Goal: Task Accomplishment & Management: Manage account settings

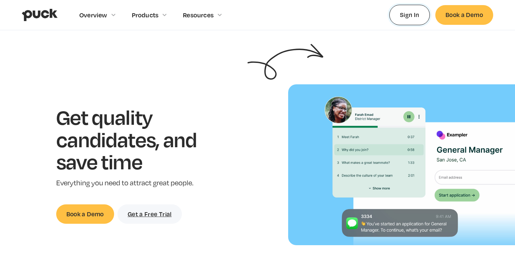
click at [417, 20] on link "Sign In" at bounding box center [409, 15] width 40 height 20
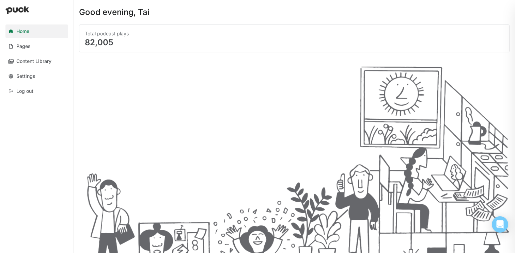
click at [186, 56] on div "Total podcast plays 82,005" at bounding box center [294, 136] width 430 height 223
click at [42, 47] on link "Pages" at bounding box center [36, 46] width 63 height 14
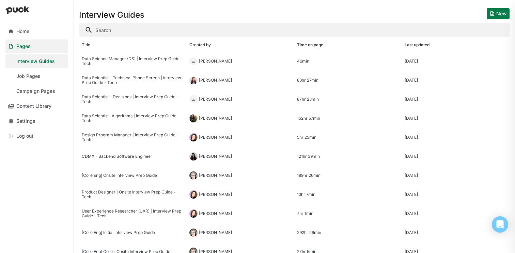
click at [37, 42] on link "Pages" at bounding box center [36, 46] width 63 height 14
click at [43, 30] on link "Home" at bounding box center [36, 32] width 63 height 14
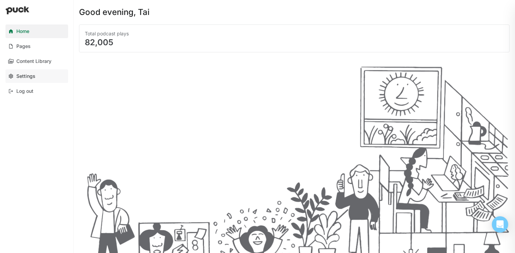
click at [39, 74] on link "Settings" at bounding box center [36, 76] width 63 height 14
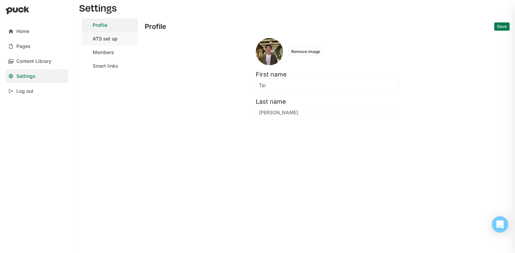
click at [122, 42] on link "ATS set up" at bounding box center [110, 39] width 56 height 14
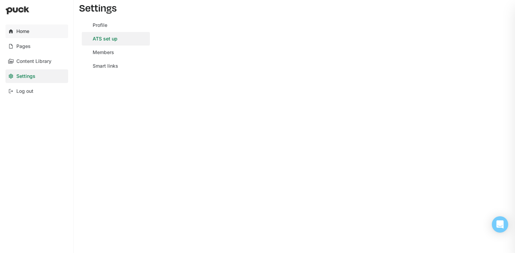
click at [30, 32] on link "Home" at bounding box center [36, 32] width 63 height 14
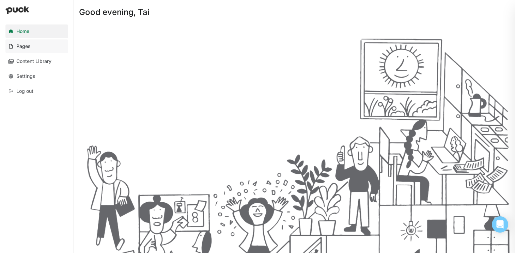
click at [35, 44] on link "Pages" at bounding box center [36, 46] width 63 height 14
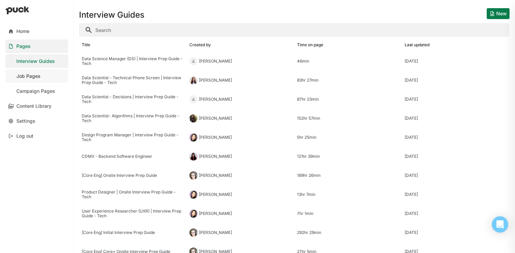
click at [34, 80] on link "Job Pages" at bounding box center [36, 76] width 63 height 14
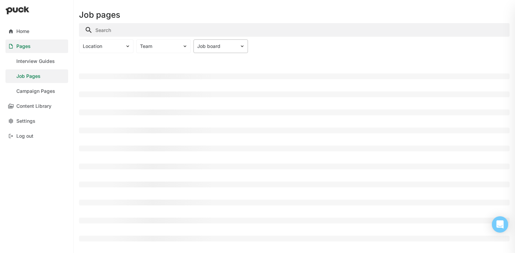
click at [212, 47] on div "Job board" at bounding box center [216, 47] width 39 height 6
click at [219, 48] on div "Job board" at bounding box center [216, 47] width 39 height 6
click at [258, 49] on div "Location Team Job board" at bounding box center [294, 46] width 430 height 14
click at [388, 64] on div at bounding box center [294, 60] width 430 height 13
click at [321, 60] on div at bounding box center [294, 60] width 430 height 13
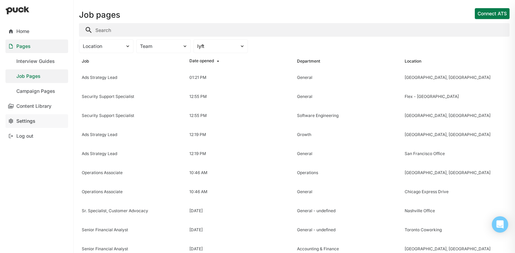
click at [31, 120] on div "Settings" at bounding box center [25, 121] width 19 height 6
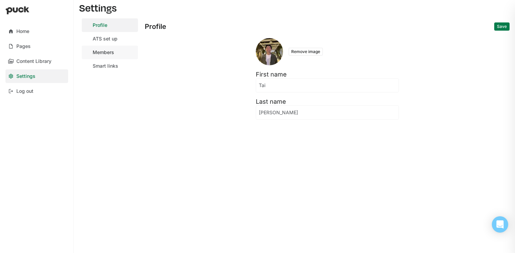
click at [113, 54] on div "Members" at bounding box center [103, 53] width 21 height 6
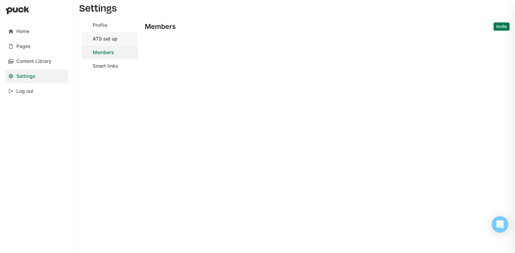
click at [111, 40] on div "ATS set up" at bounding box center [105, 39] width 25 height 6
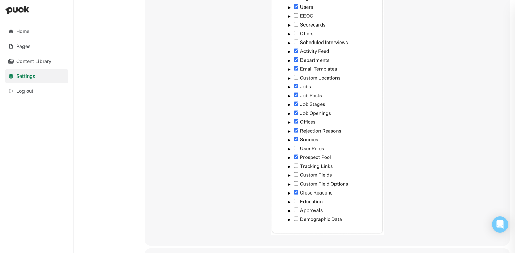
scroll to position [802, 0]
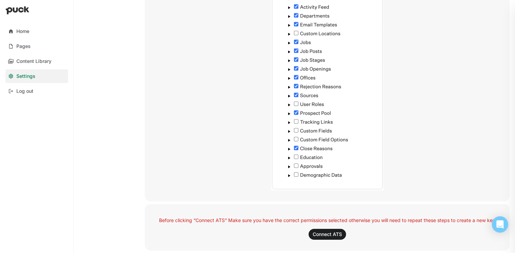
click at [286, 115] on img at bounding box center [327, 43] width 112 height 296
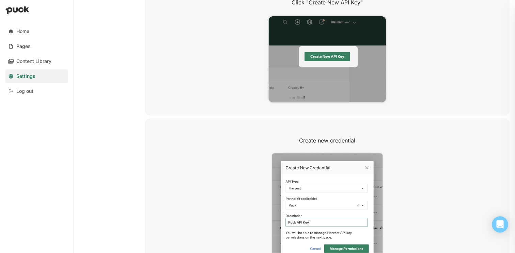
scroll to position [0, 0]
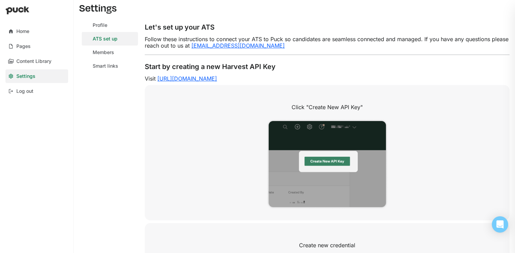
click at [209, 130] on div "Click "Create New API Key"" at bounding box center [327, 152] width 364 height 135
click at [104, 23] on div "Profile" at bounding box center [100, 25] width 15 height 6
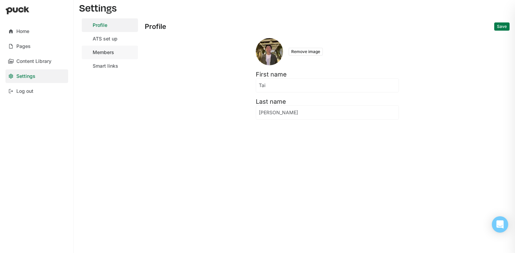
click at [112, 51] on div "Members" at bounding box center [103, 53] width 21 height 6
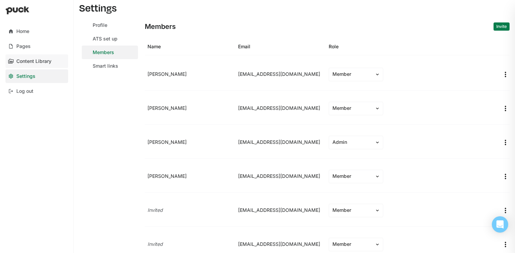
click at [34, 62] on div "Content Library" at bounding box center [33, 62] width 35 height 6
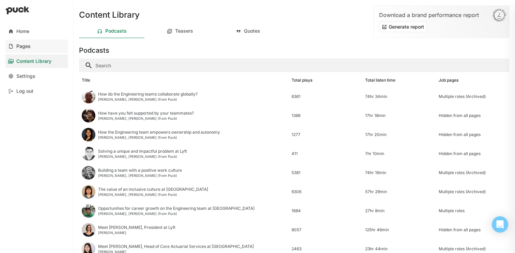
click at [23, 46] on div "Pages" at bounding box center [23, 47] width 14 height 6
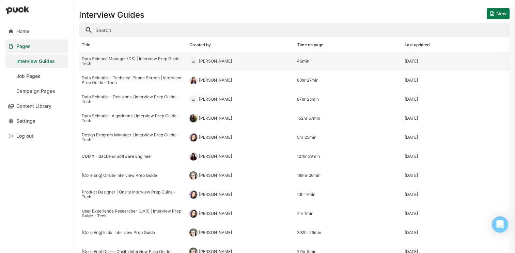
click at [137, 55] on div "Data Science Manager (DS) | Interview Prep Guide - Tech" at bounding box center [133, 61] width 108 height 19
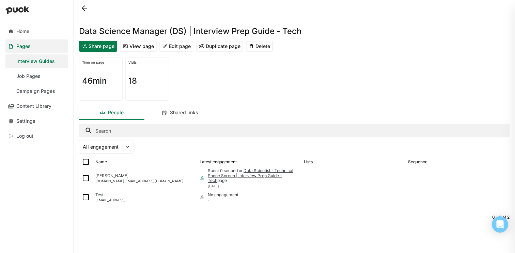
click at [181, 50] on button "Edit page" at bounding box center [176, 46] width 34 height 11
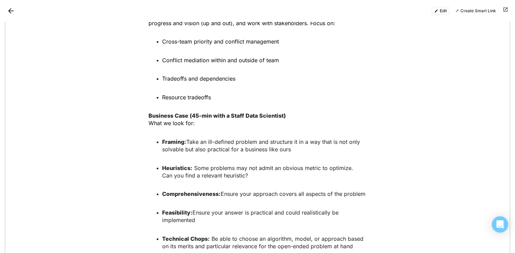
scroll to position [1250, 0]
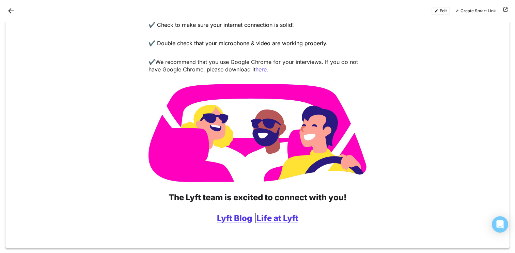
click at [10, 9] on button "Back" at bounding box center [10, 10] width 11 height 11
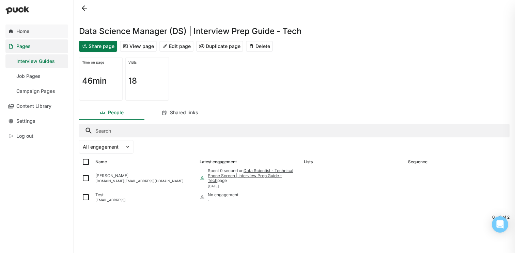
click at [31, 31] on link "Home" at bounding box center [36, 32] width 63 height 14
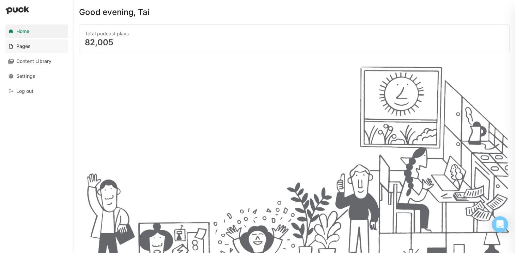
click at [31, 48] on link "Pages" at bounding box center [36, 46] width 63 height 14
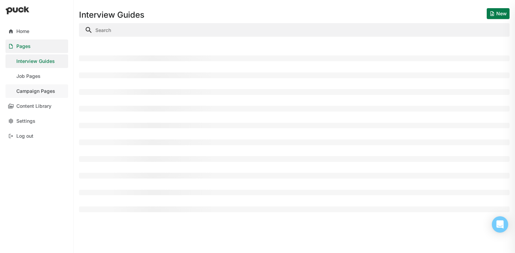
click at [43, 91] on div "Campaign Pages" at bounding box center [35, 91] width 39 height 6
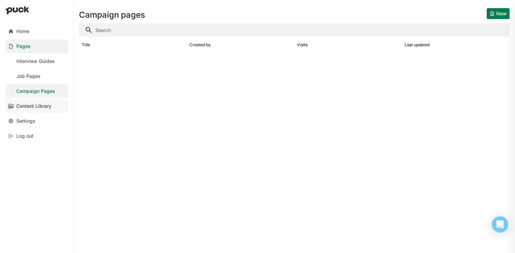
click at [40, 108] on div "Content Library" at bounding box center [33, 106] width 35 height 6
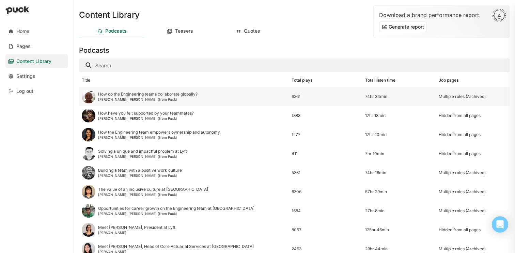
click at [185, 98] on div "Francois L., Jessica (from Puck)" at bounding box center [147, 99] width 99 height 4
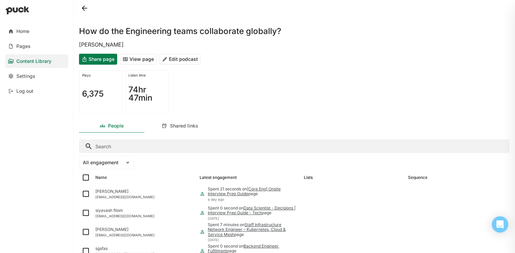
click at [184, 62] on button "Edit podcast" at bounding box center [179, 59] width 41 height 11
